Goal: Task Accomplishment & Management: Manage account settings

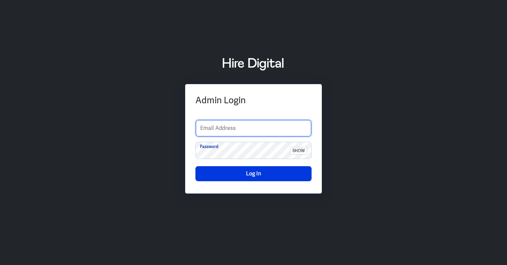
type input "luoqian.lee@hiredigital.com"
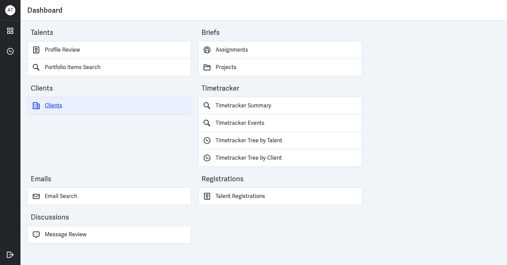
click at [58, 104] on link "Clients" at bounding box center [109, 106] width 164 height 18
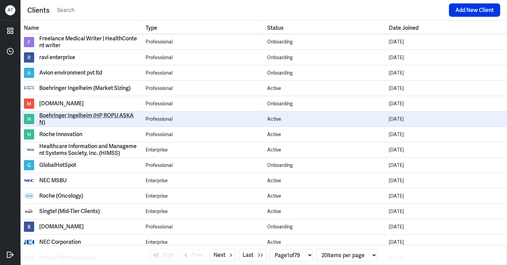
click at [87, 116] on div "Boehringer Ingelheim (HP ROPU ASKAN)" at bounding box center [88, 119] width 99 height 14
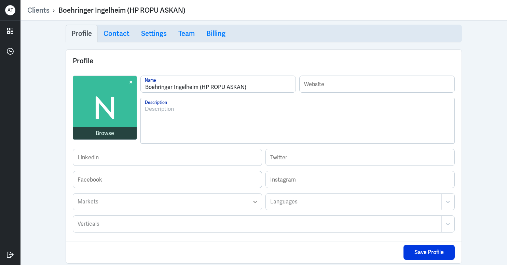
scroll to position [74, 0]
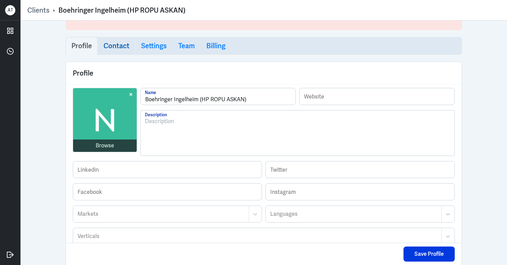
click at [118, 46] on h3 "Contact" at bounding box center [116, 46] width 26 height 8
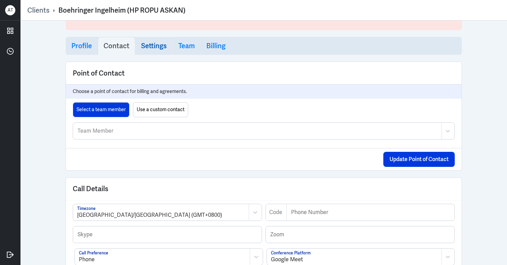
click at [143, 43] on h3 "Settings" at bounding box center [154, 46] width 26 height 8
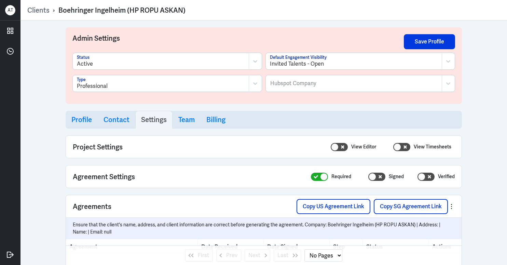
select select "20"
click at [184, 121] on h3 "Team" at bounding box center [186, 119] width 16 height 8
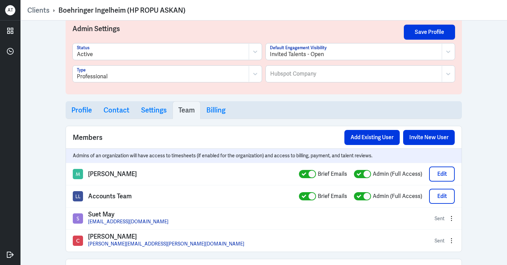
scroll to position [34, 0]
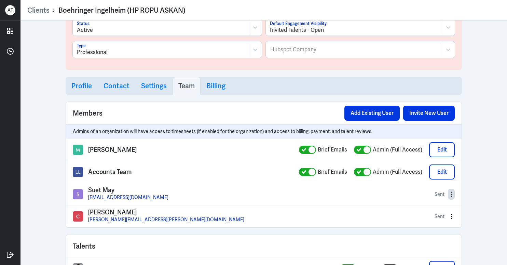
click at [448, 197] on button "button" at bounding box center [451, 193] width 7 height 11
click at [417, 207] on div "Resend Invitation" at bounding box center [417, 207] width 60 height 12
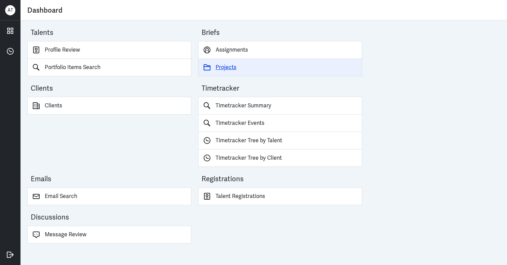
click at [226, 67] on link "Projects" at bounding box center [280, 67] width 164 height 17
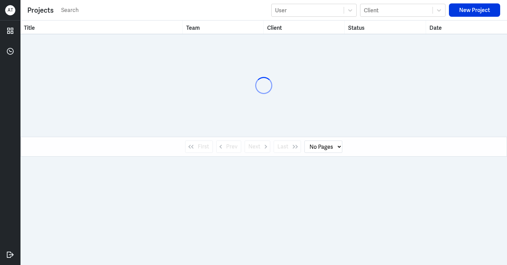
select select "1"
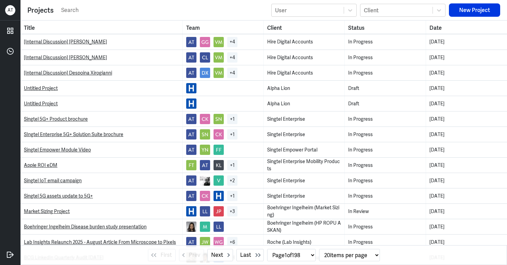
click at [141, 13] on input "text" at bounding box center [163, 10] width 207 height 10
paste input "Boehringer Ingelheim Disease burden study"
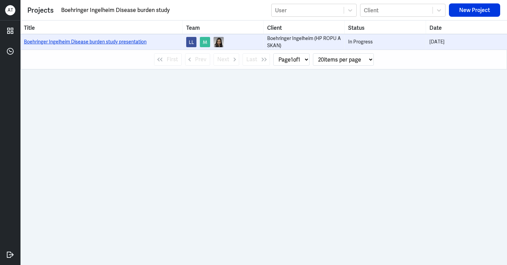
type input "Boehringer Ingelheim Disease burden study"
click at [101, 41] on link "Boehringer Ingelheim Disease burden study presentation" at bounding box center [85, 42] width 123 height 6
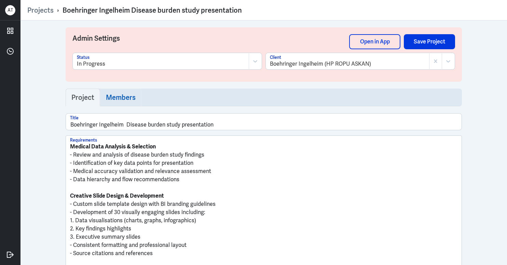
click at [125, 99] on h3 "Members" at bounding box center [121, 97] width 30 height 8
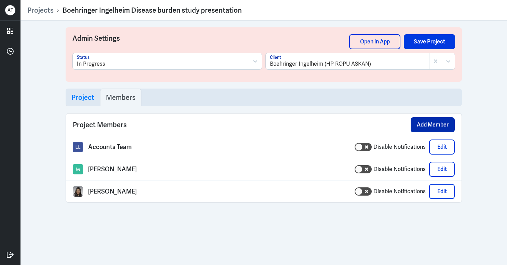
click at [430, 123] on button "Add Member" at bounding box center [432, 124] width 44 height 15
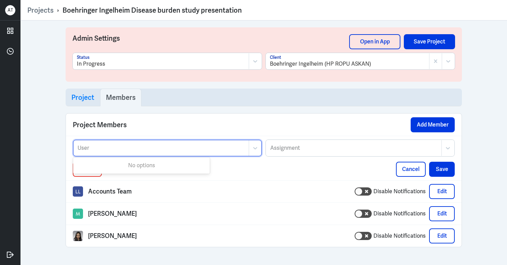
click at [205, 151] on div at bounding box center [161, 148] width 168 height 8
type input "s"
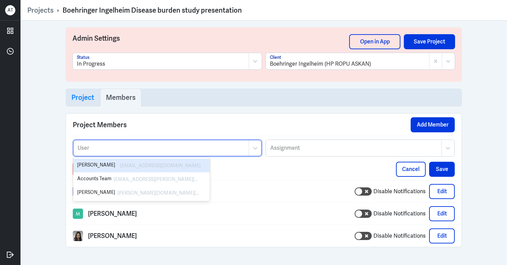
click at [336, 162] on div "Delete Cancel Save" at bounding box center [264, 168] width 382 height 15
click at [165, 146] on div at bounding box center [161, 148] width 168 height 8
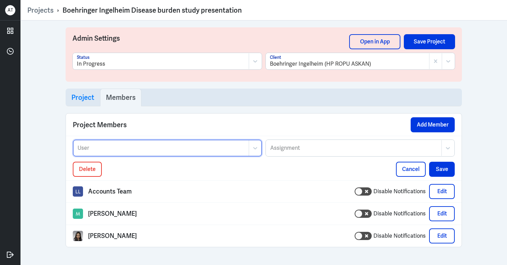
click at [163, 147] on div at bounding box center [161, 148] width 168 height 8
paste input "[EMAIL_ADDRESS][DOMAIN_NAME]"
type input "[EMAIL_ADDRESS][DOMAIN_NAME]"
click at [215, 146] on div at bounding box center [161, 148] width 168 height 8
click at [359, 15] on div "Projects › Boehringer Ingelheim Disease burden study presentation" at bounding box center [263, 9] width 472 height 13
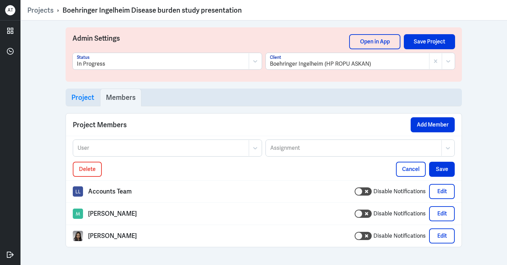
click at [44, 94] on div "Admin Settings Open in App Save Project In Progress Status Boehringer Ingelheim…" at bounding box center [263, 142] width 486 height 244
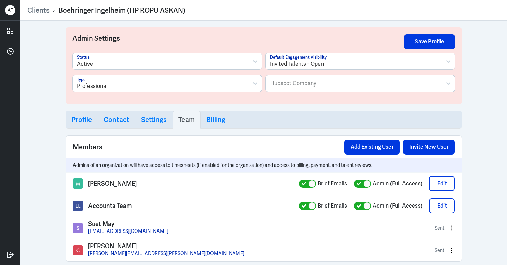
select select "1"
